Goal: Task Accomplishment & Management: Manage account settings

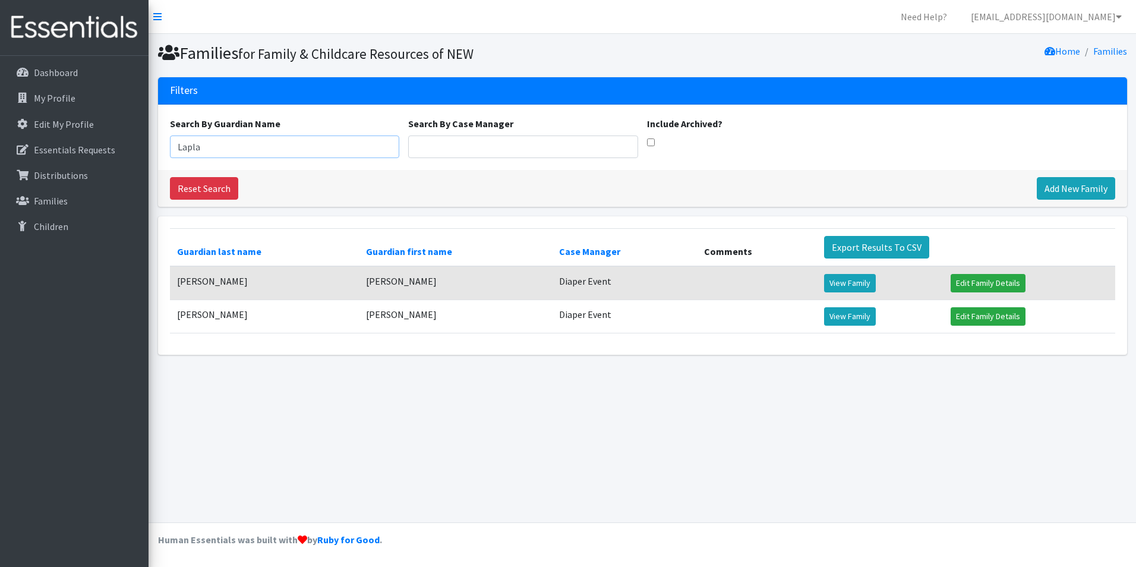
click at [202, 145] on input "Lapla" at bounding box center [285, 146] width 230 height 23
type input "L"
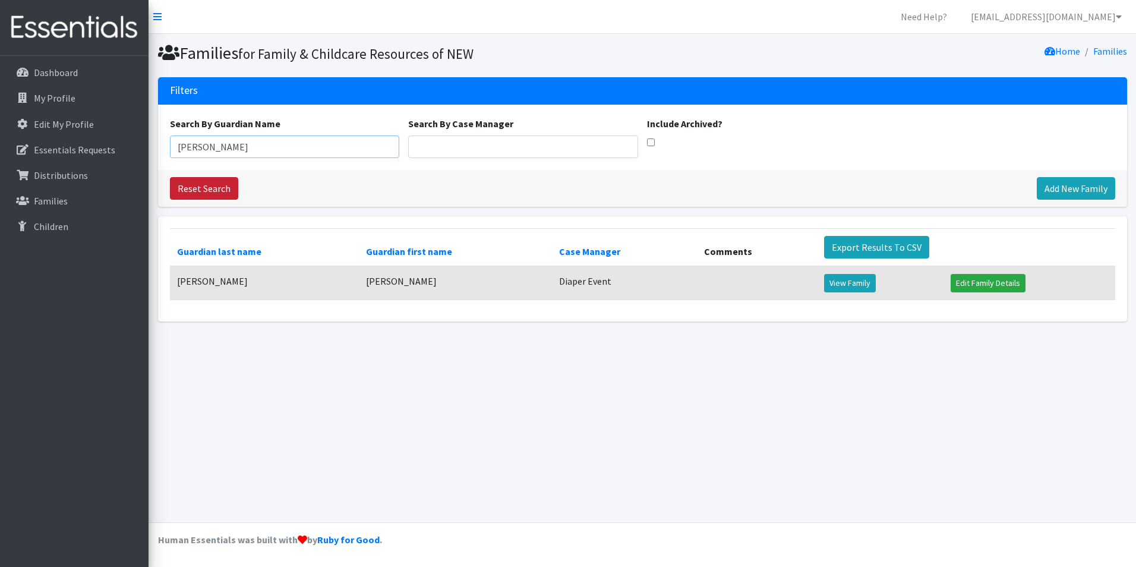
type input "[PERSON_NAME]"
click at [222, 191] on link "Reset Search" at bounding box center [204, 188] width 68 height 23
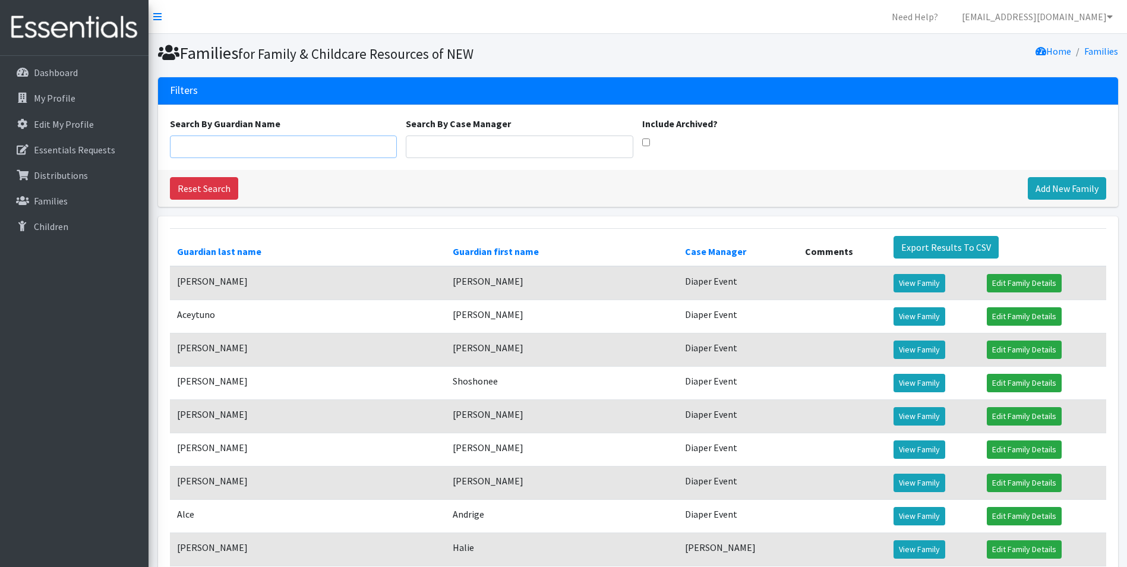
click at [203, 147] on input "Search By Guardian Name" at bounding box center [284, 146] width 228 height 23
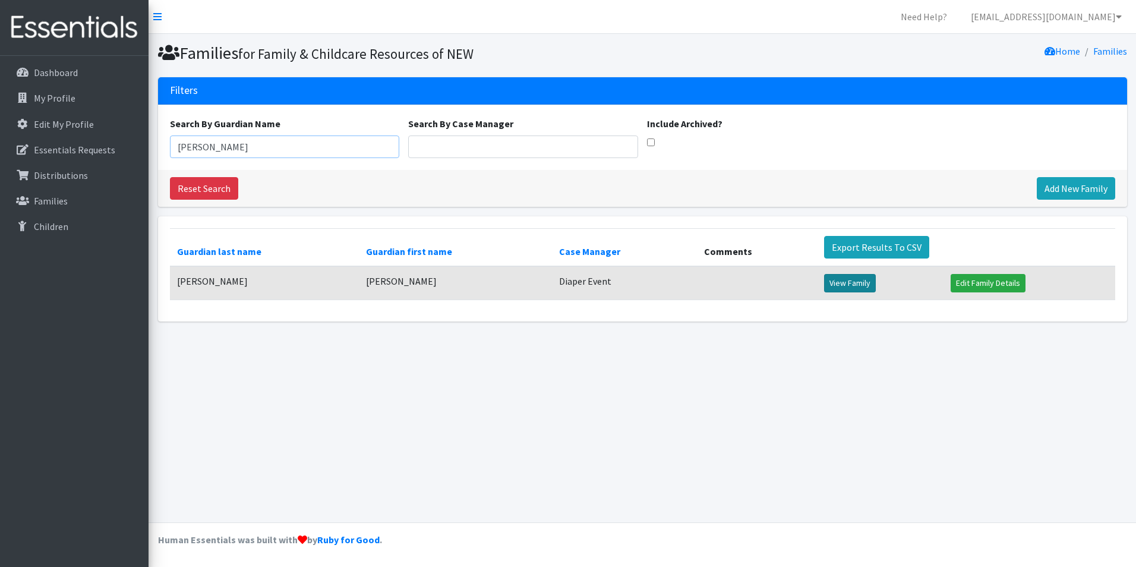
type input "[PERSON_NAME]"
click at [848, 283] on link "View Family" at bounding box center [850, 283] width 52 height 18
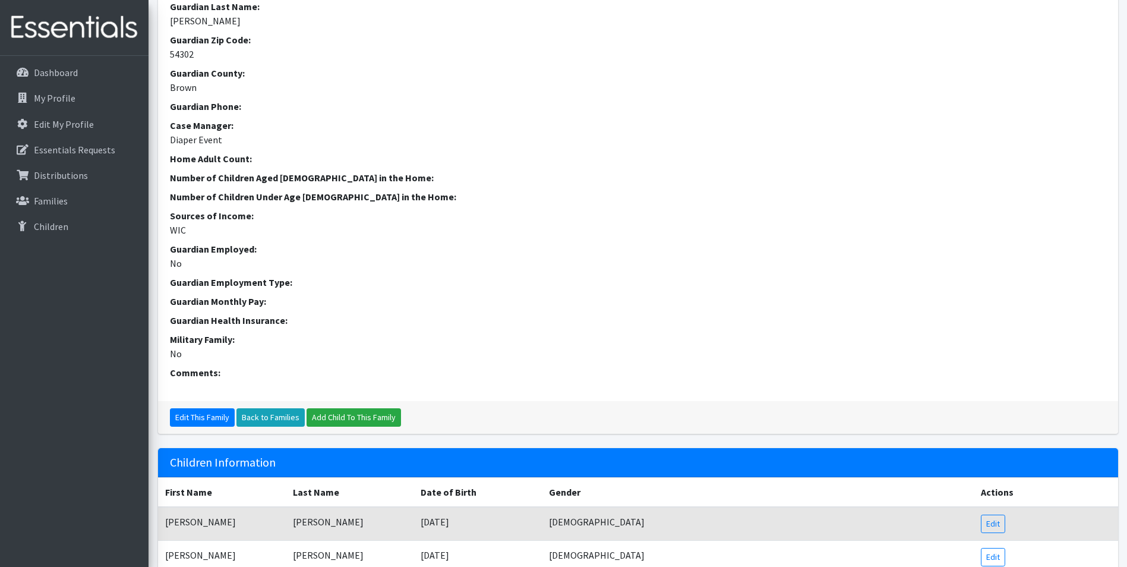
scroll to position [348, 0]
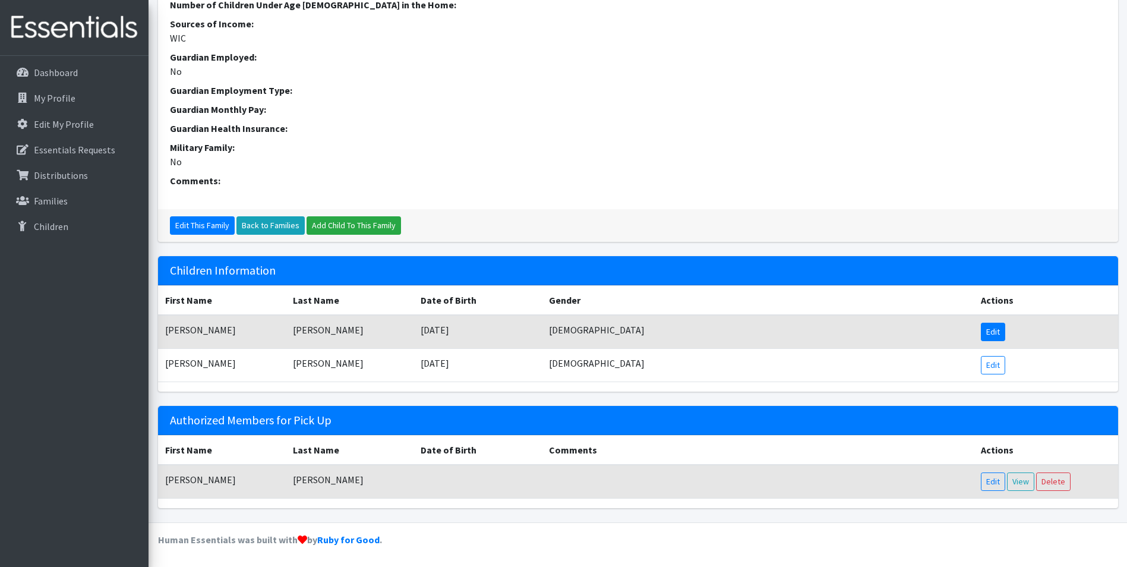
click at [994, 334] on link "Edit" at bounding box center [993, 332] width 24 height 18
click at [1003, 366] on link "Edit" at bounding box center [993, 365] width 24 height 18
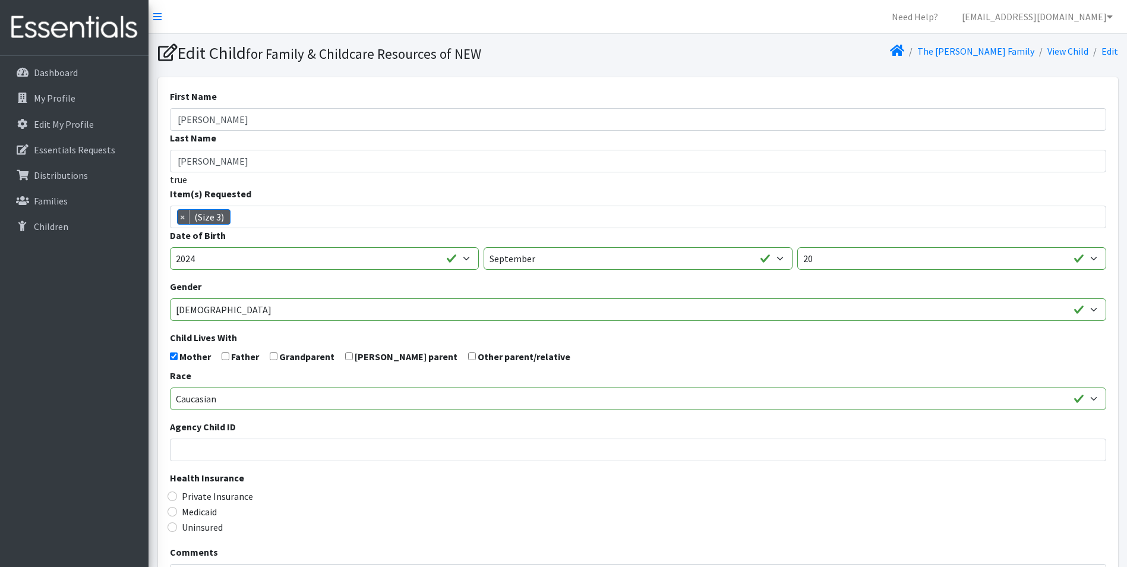
scroll to position [9, 0]
